Goal: Task Accomplishment & Management: Manage account settings

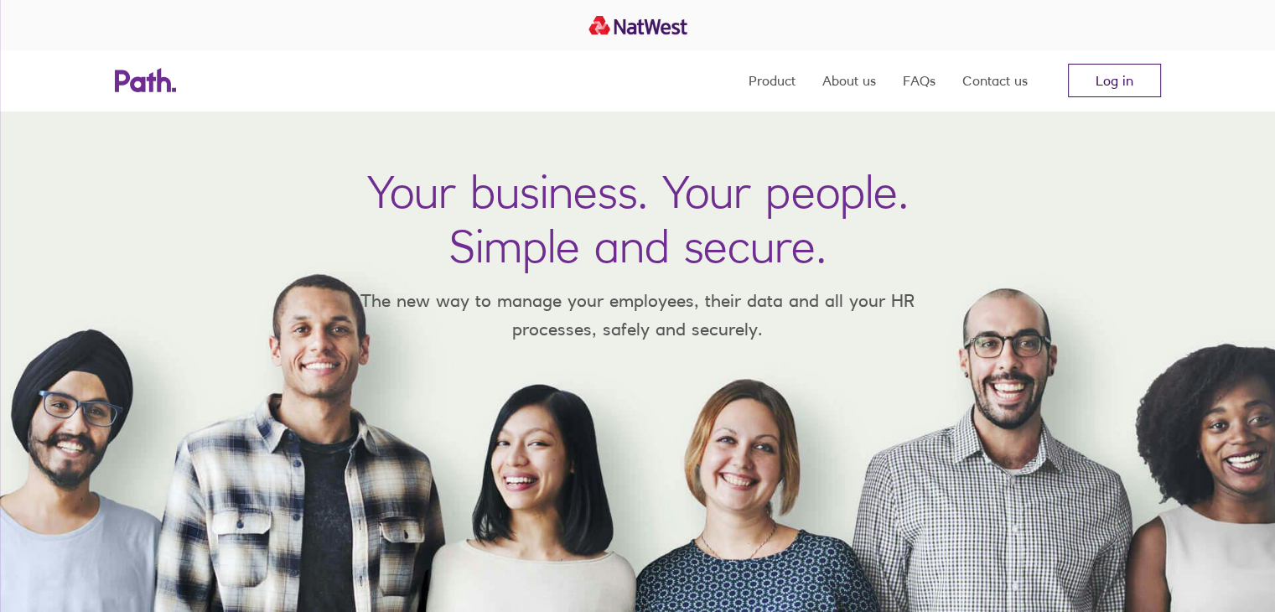
click at [1134, 65] on link "Log in" at bounding box center [1114, 81] width 93 height 34
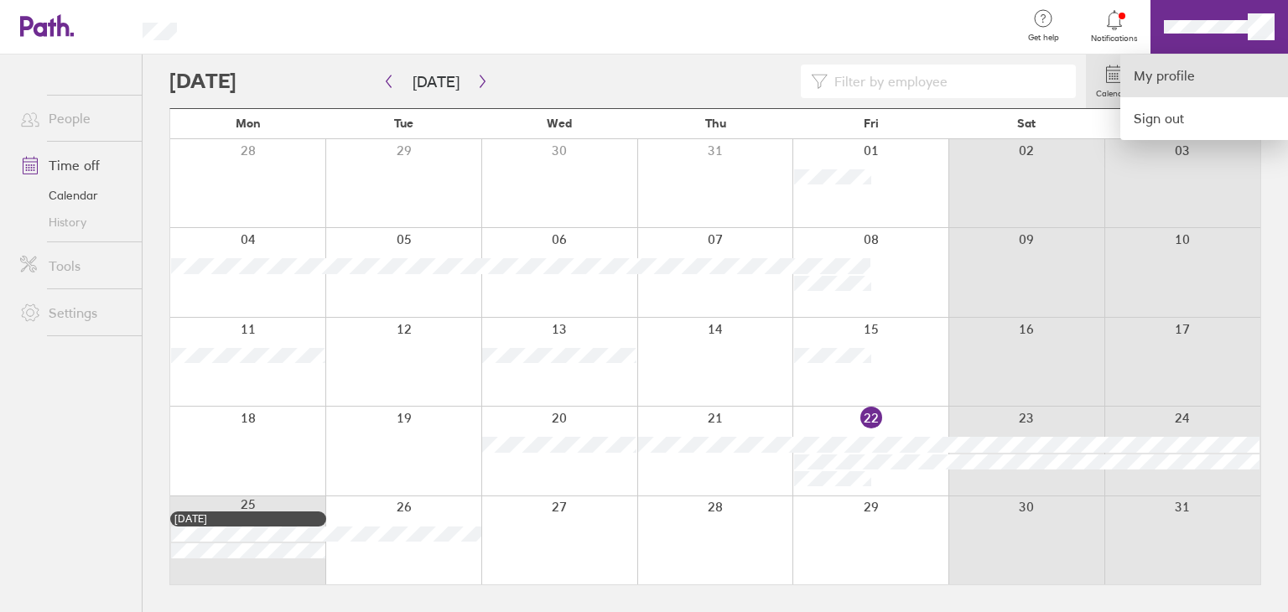
click at [1193, 85] on link "My profile" at bounding box center [1204, 75] width 168 height 43
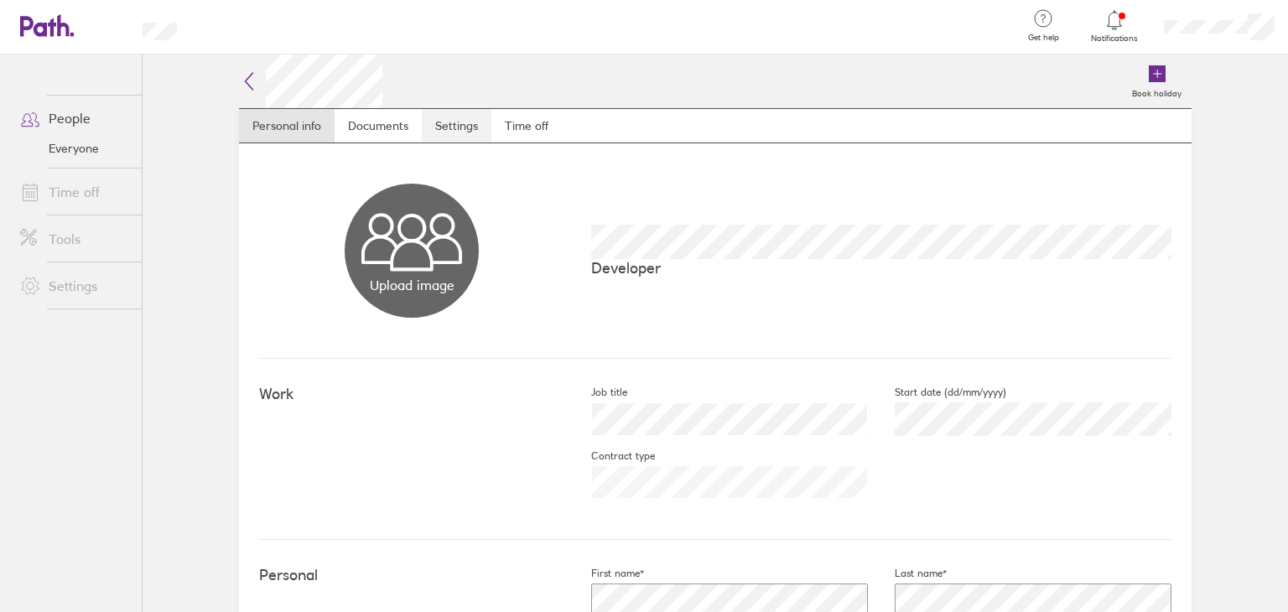
click at [475, 121] on link "Settings" at bounding box center [457, 126] width 70 height 34
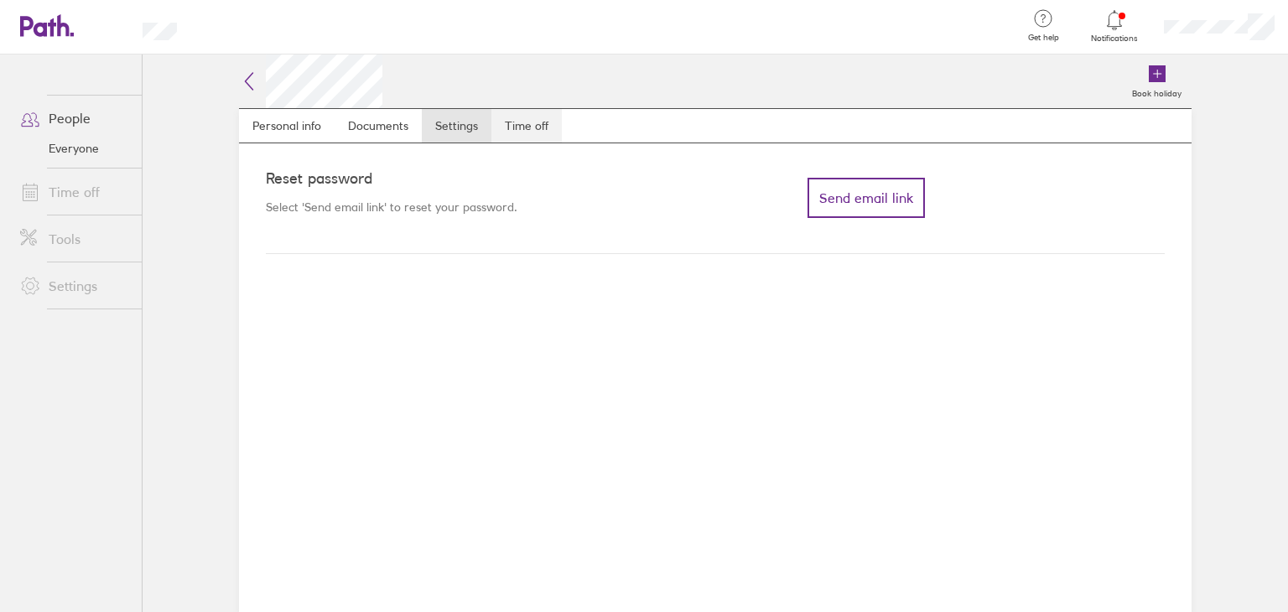
click at [537, 125] on link "Time off" at bounding box center [526, 126] width 70 height 34
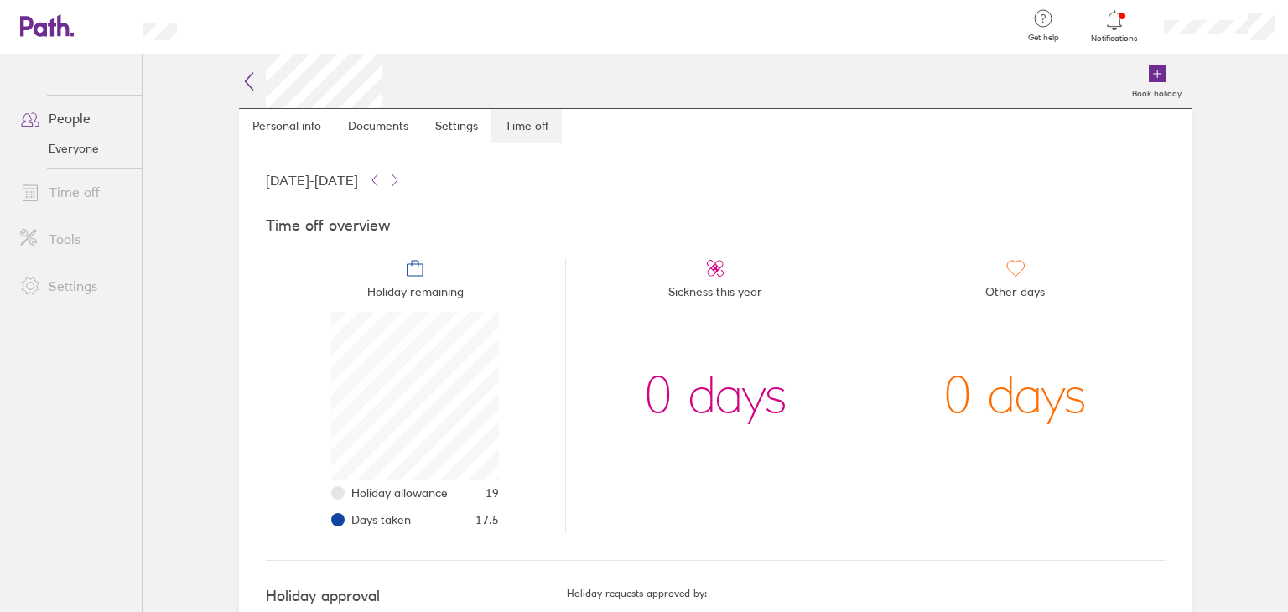
scroll to position [168, 168]
click at [54, 29] on icon at bounding box center [38, 26] width 36 height 20
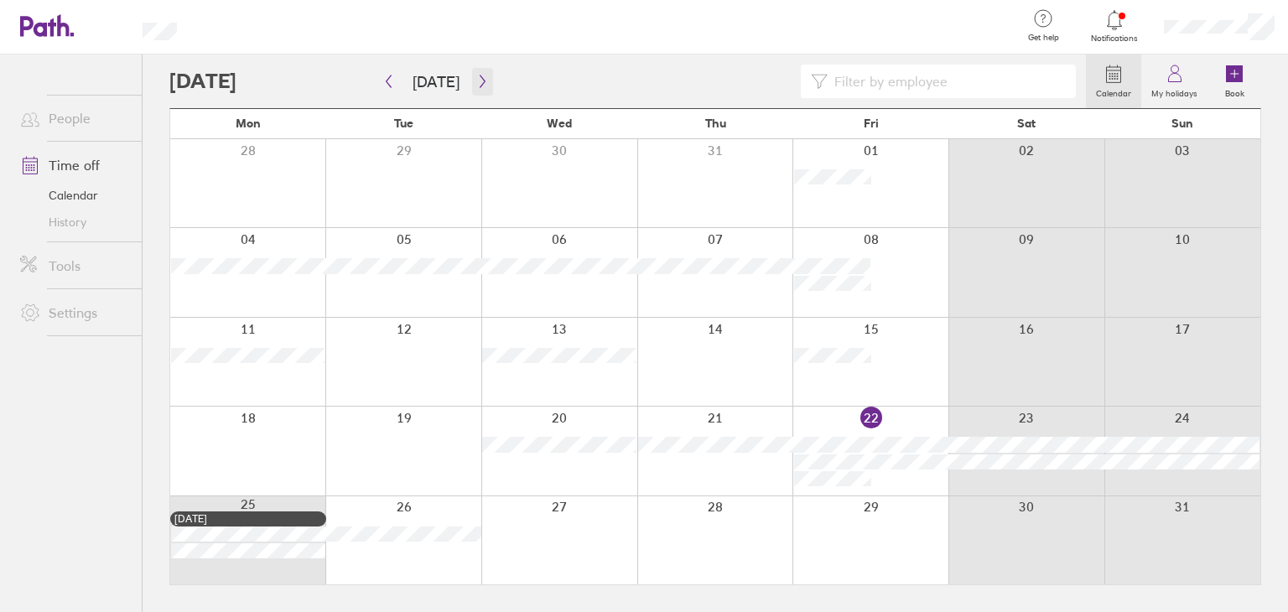
click at [483, 75] on button "button" at bounding box center [482, 82] width 21 height 28
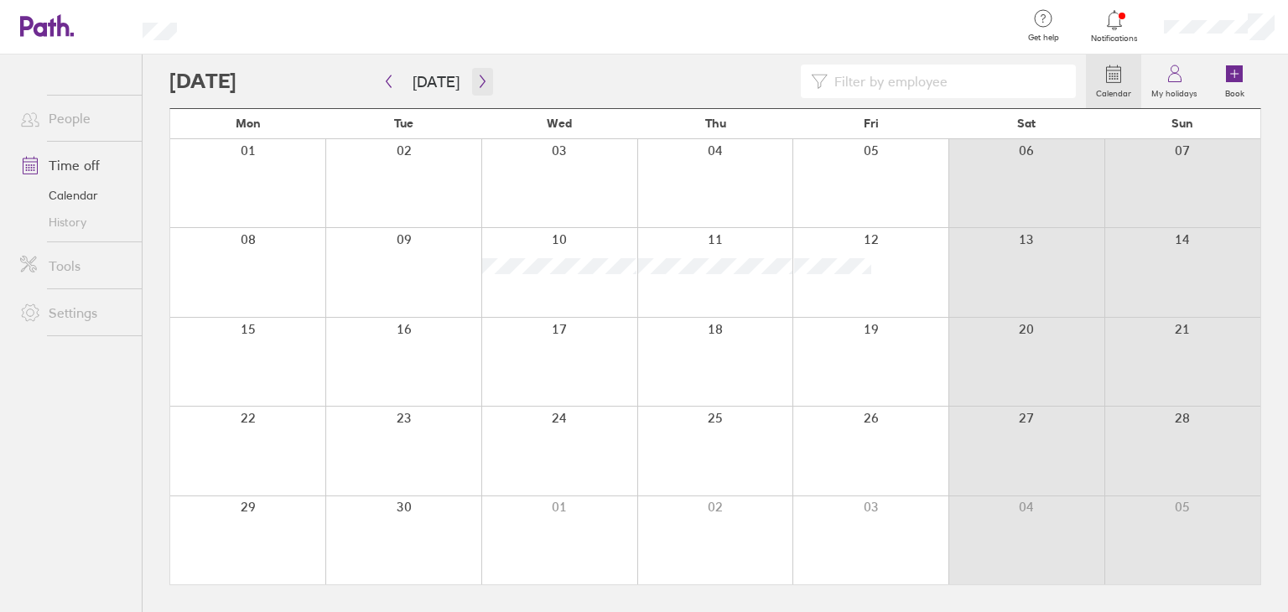
click at [476, 83] on icon "button" at bounding box center [482, 81] width 13 height 13
click at [481, 87] on icon "button" at bounding box center [482, 81] width 13 height 13
click at [396, 91] on button "button" at bounding box center [388, 82] width 21 height 28
click at [1121, 29] on icon at bounding box center [1114, 20] width 20 height 20
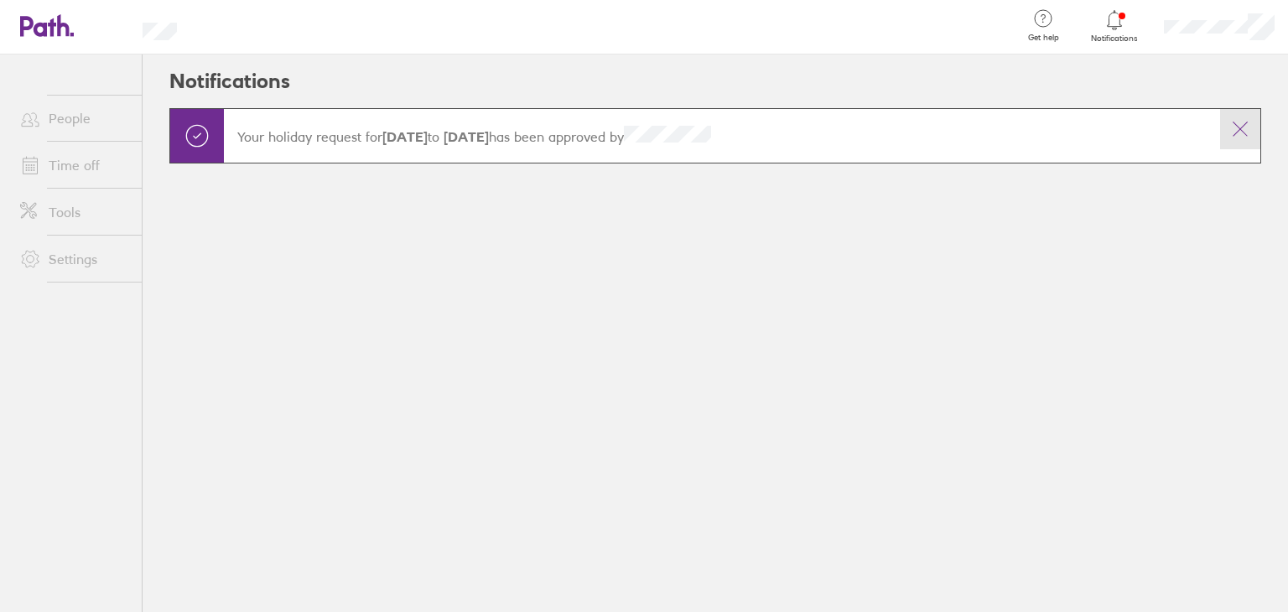
click at [1248, 136] on icon at bounding box center [1240, 129] width 20 height 20
